Goal: Information Seeking & Learning: Learn about a topic

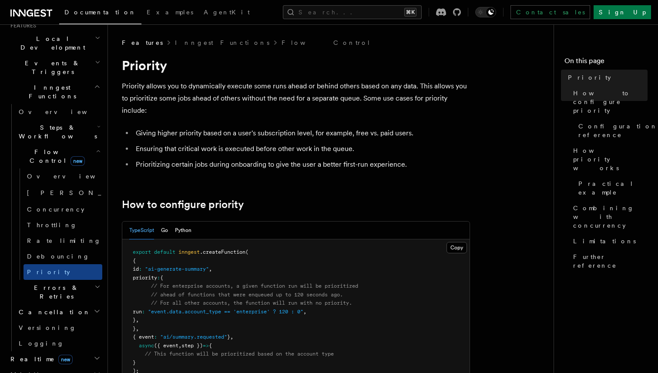
scroll to position [201, 0]
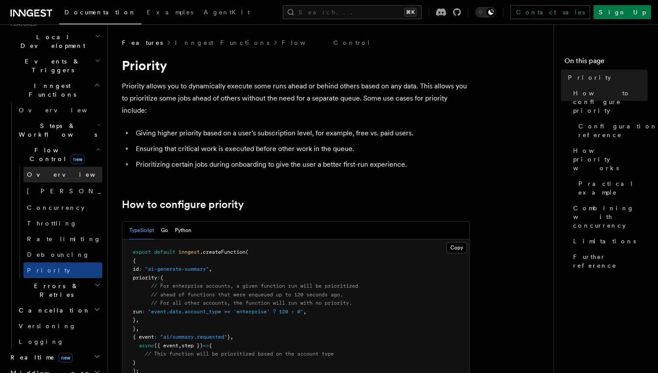
click at [69, 167] on link "Overview" at bounding box center [62, 175] width 79 height 16
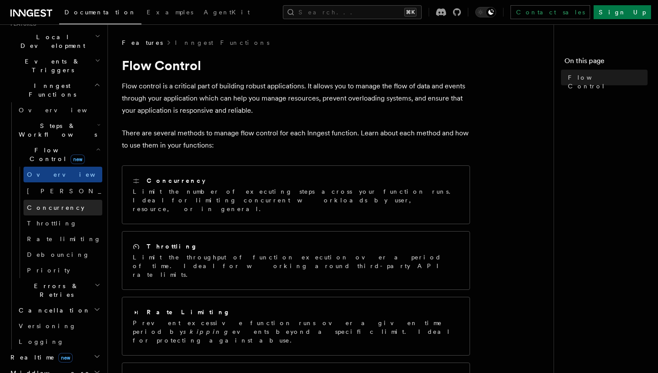
click at [62, 200] on link "Concurrency" at bounding box center [62, 208] width 79 height 16
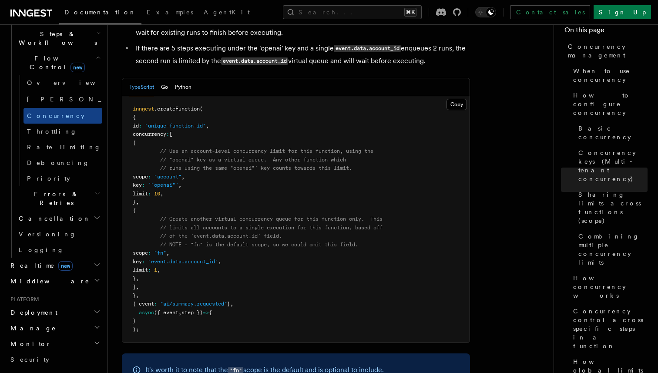
scroll to position [151, 0]
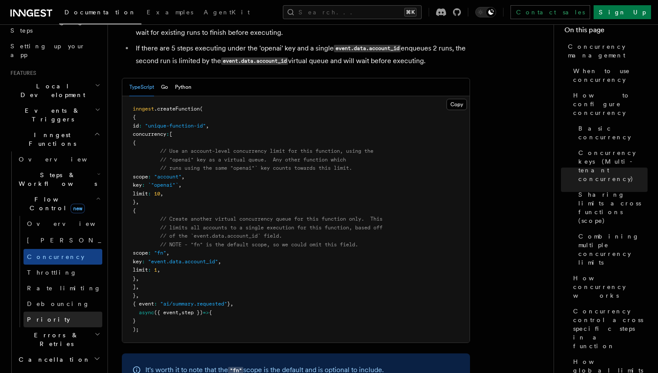
click at [54, 311] on link "Priority" at bounding box center [62, 319] width 79 height 16
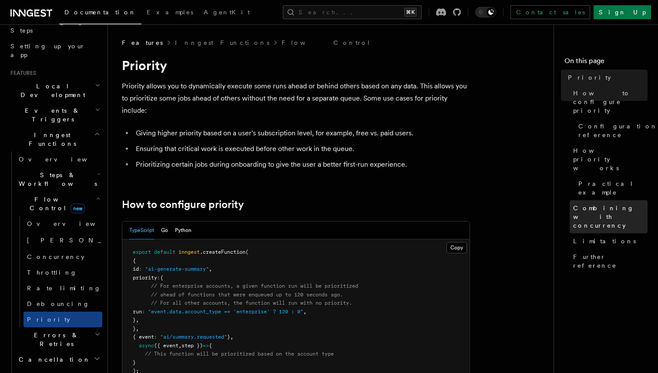
click at [592, 204] on span "Combining with concurrency" at bounding box center [610, 217] width 74 height 26
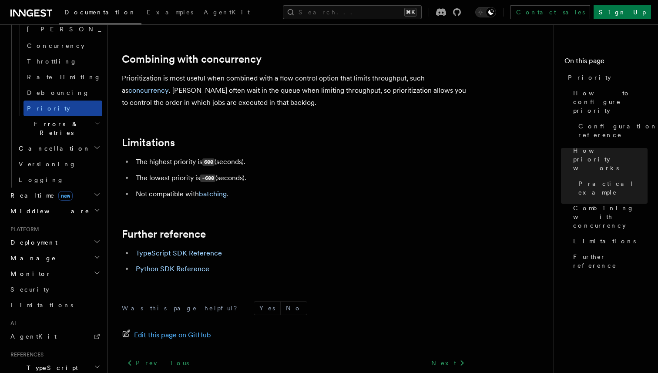
scroll to position [383, 0]
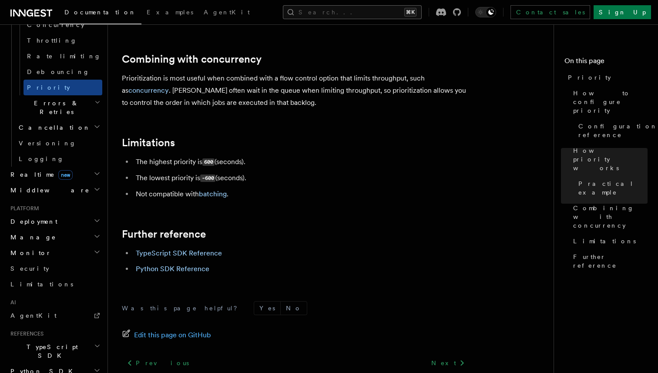
click at [332, 9] on button "Search... ⌘K" at bounding box center [352, 12] width 139 height 14
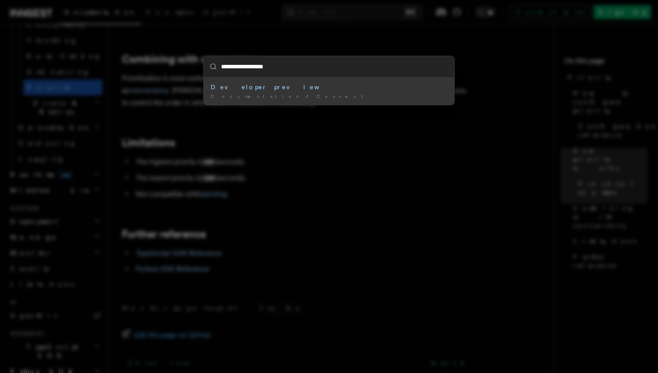
type input "**********"
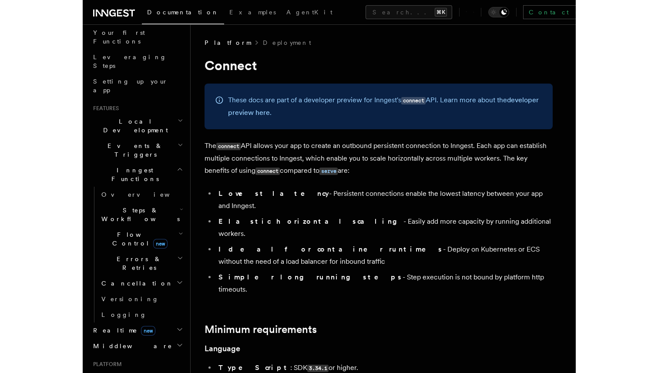
scroll to position [98, 0]
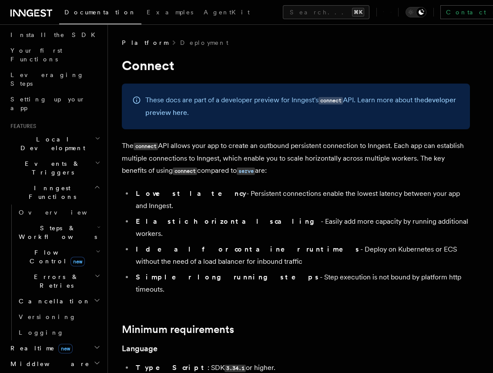
click at [91, 244] on h2 "Flow Control new" at bounding box center [58, 256] width 87 height 24
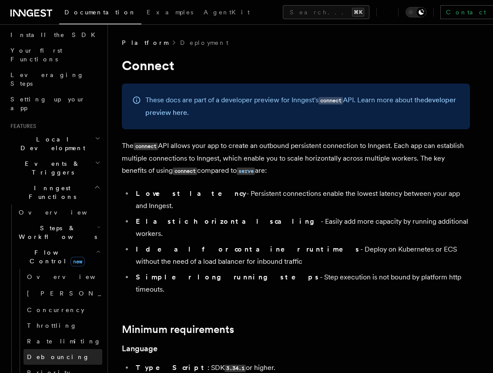
click at [50, 349] on link "Debouncing" at bounding box center [62, 357] width 79 height 16
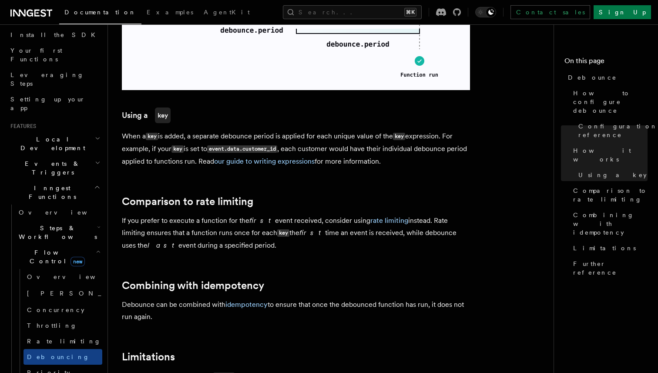
scroll to position [778, 0]
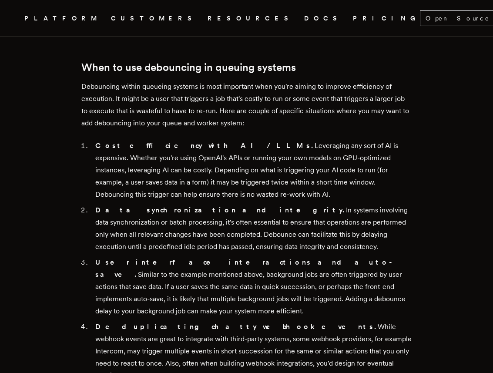
scroll to position [606, 0]
